Goal: Communication & Community: Answer question/provide support

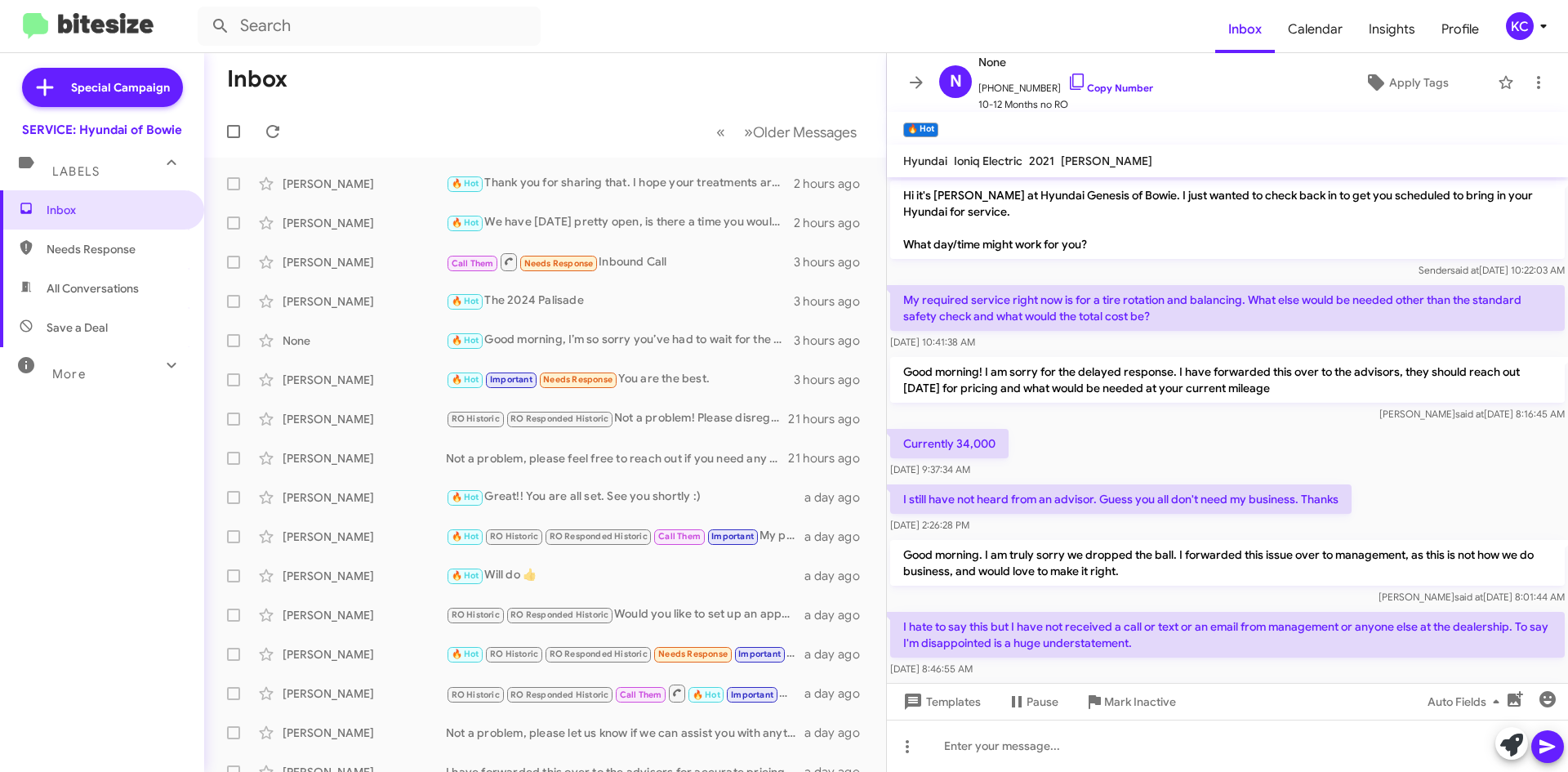
scroll to position [211, 0]
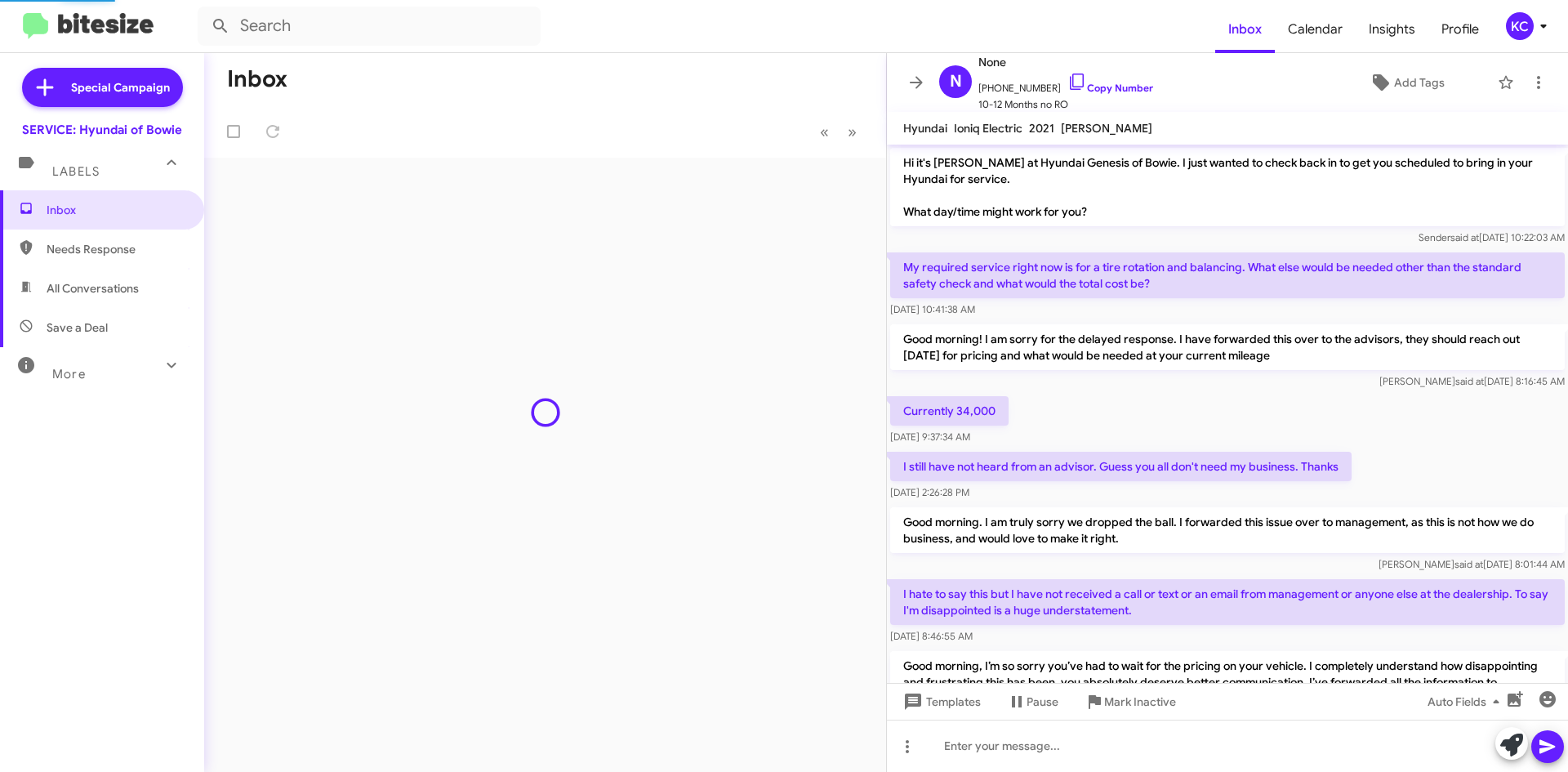
scroll to position [178, 0]
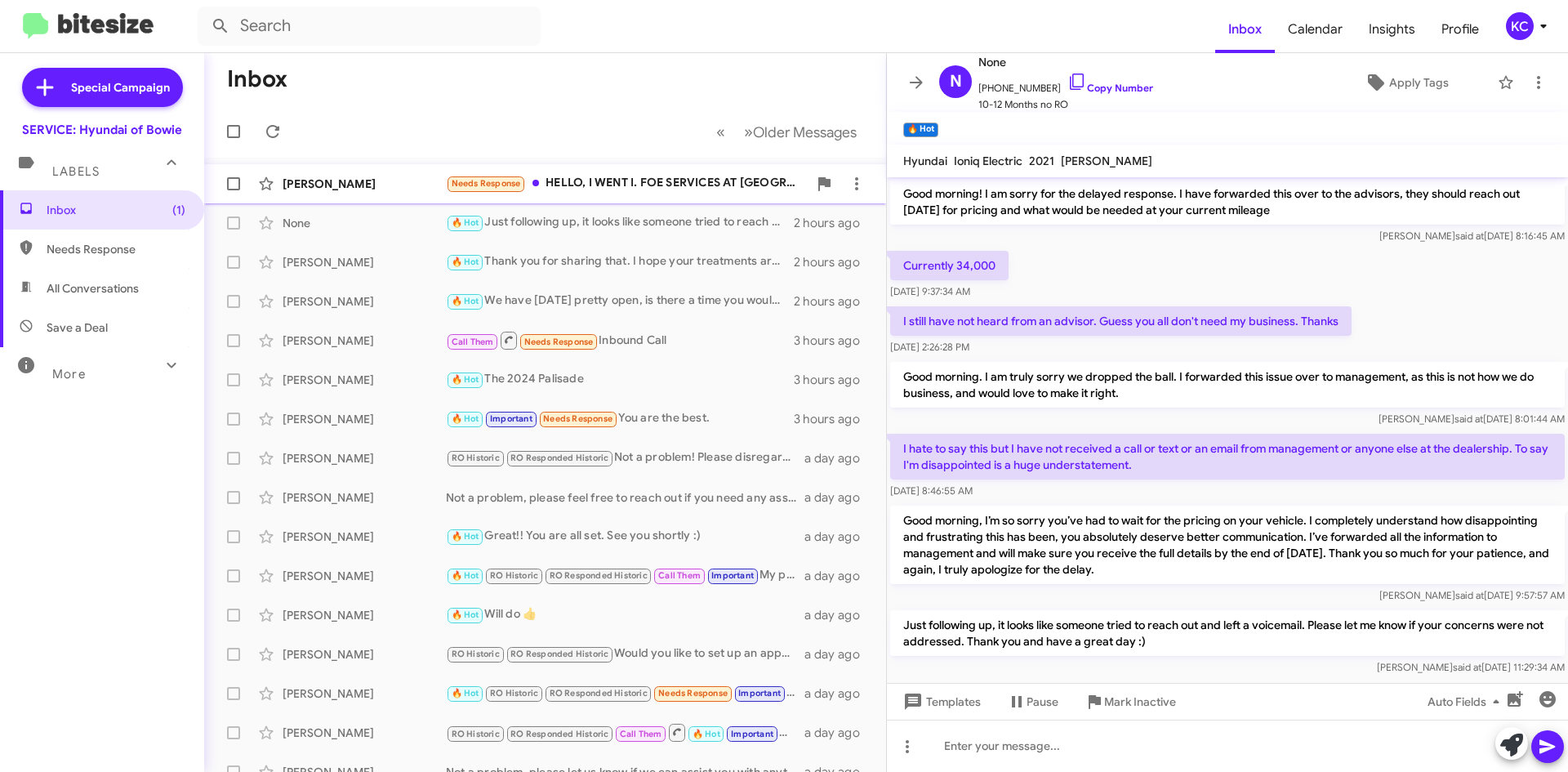
click at [619, 175] on div "Needs Response HELLO, I WENT I. FOE SERVICES AT [GEOGRAPHIC_DATA] AND THEY TOLD…" at bounding box center [626, 183] width 362 height 19
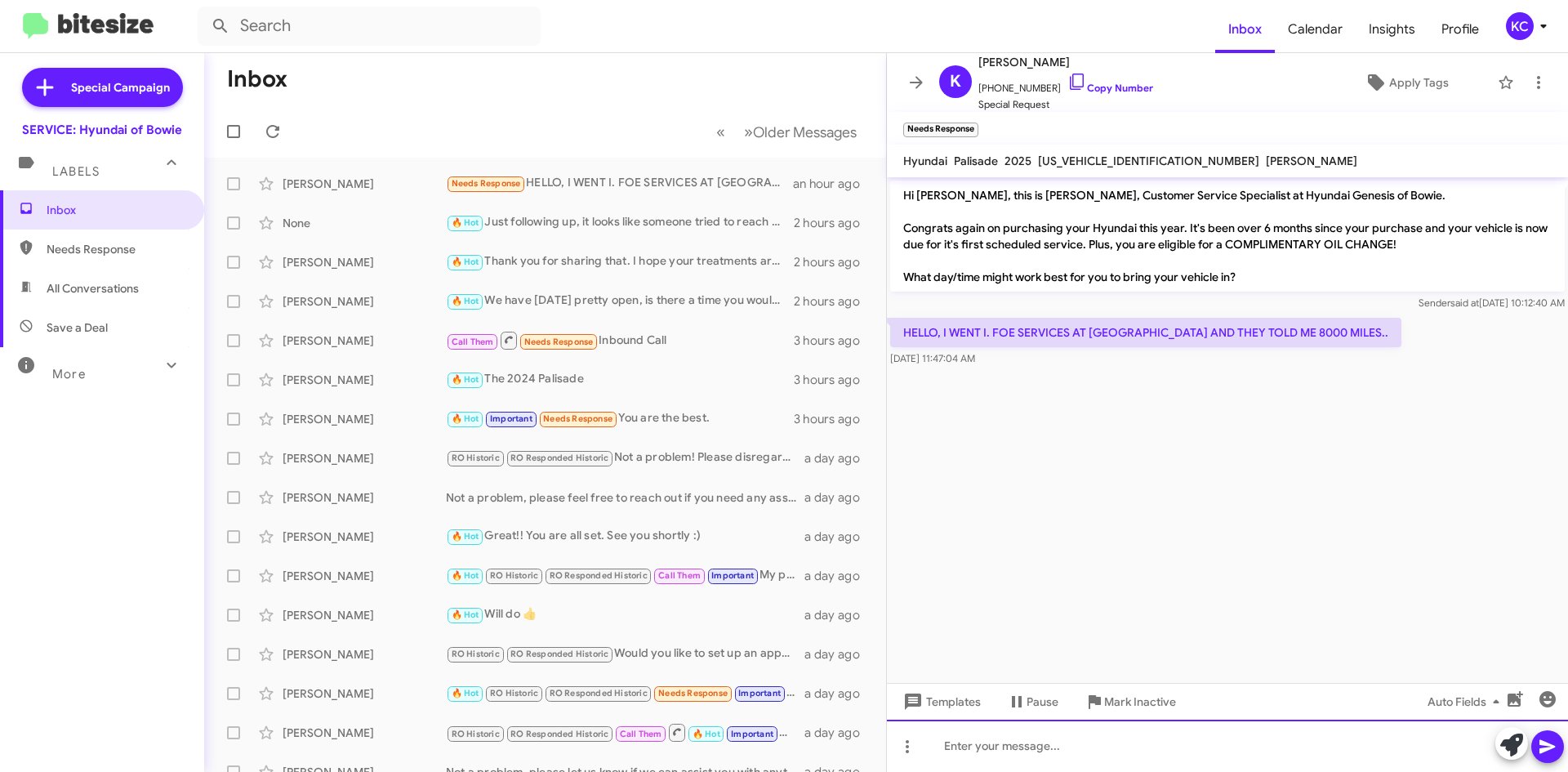
click at [1007, 750] on div at bounding box center [1227, 745] width 681 height 52
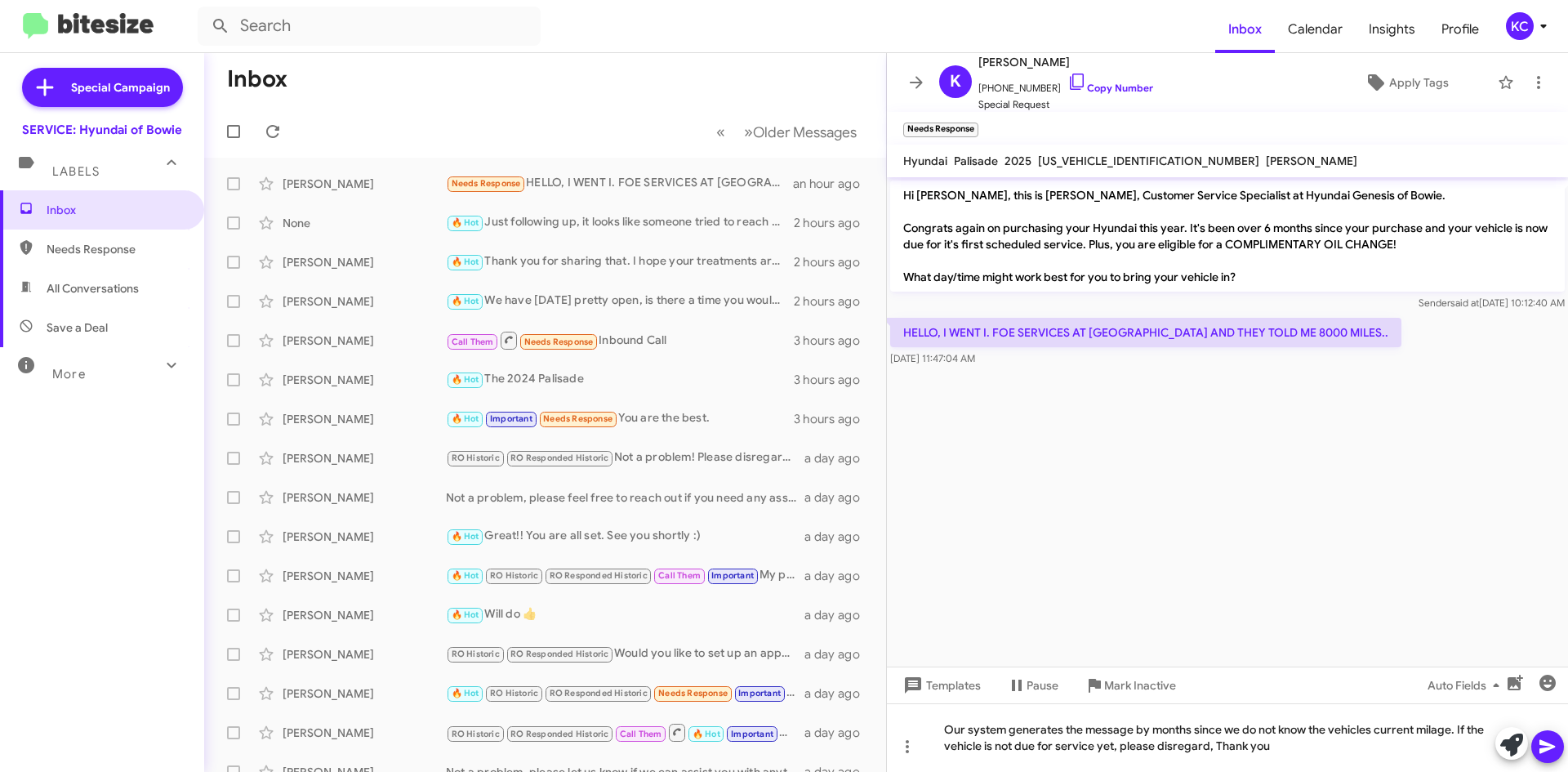
click at [1541, 739] on icon at bounding box center [1547, 746] width 20 height 20
